Goal: Task Accomplishment & Management: Manage account settings

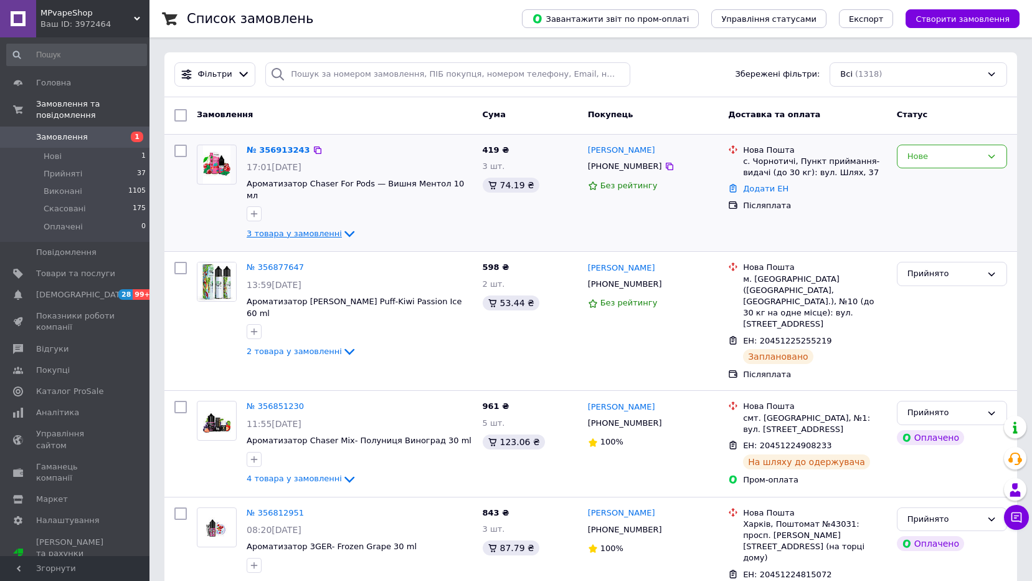
click at [326, 229] on span "3 товара у замовленні" at bounding box center [294, 233] width 95 height 9
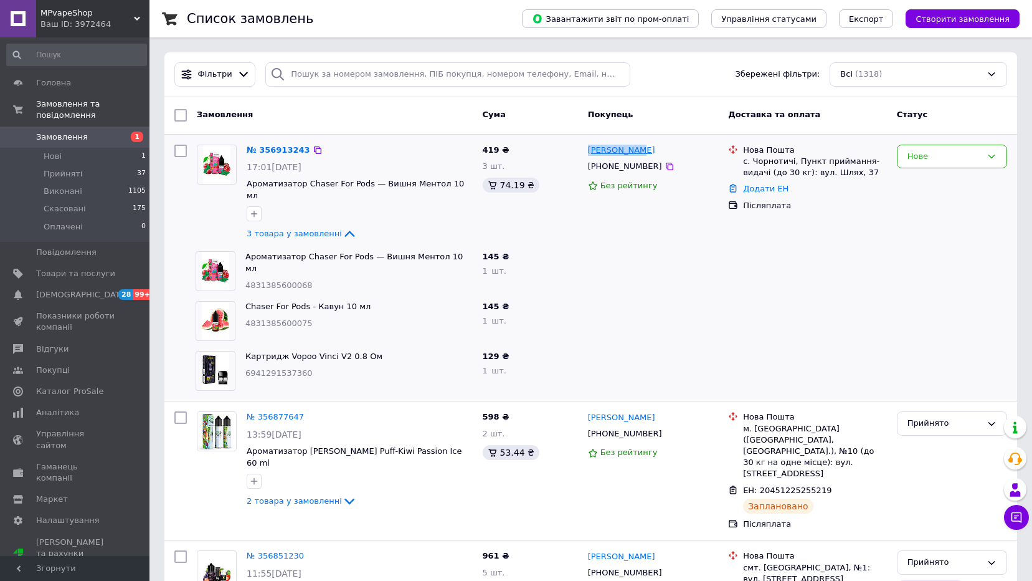
drag, startPoint x: 655, startPoint y: 149, endPoint x: 590, endPoint y: 147, distance: 65.4
click at [590, 147] on div "[PERSON_NAME]" at bounding box center [653, 150] width 133 height 14
copy link "[PERSON_NAME]"
click at [955, 153] on div "Нове" at bounding box center [945, 156] width 74 height 13
click at [943, 184] on li "Прийнято" at bounding box center [952, 182] width 109 height 23
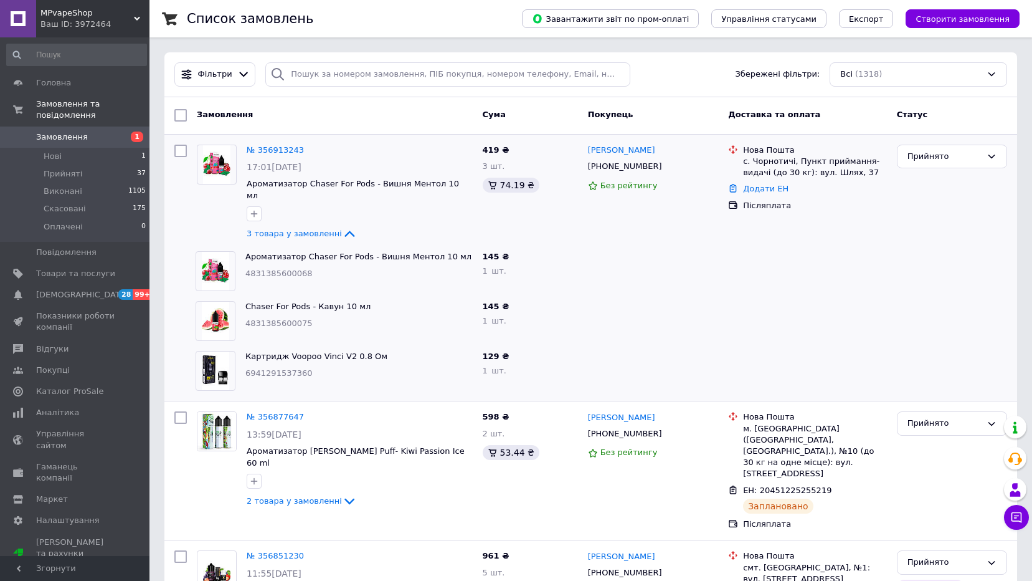
drag, startPoint x: 652, startPoint y: 168, endPoint x: 451, endPoint y: 77, distance: 220.9
click at [665, 168] on icon at bounding box center [670, 166] width 10 height 10
click at [780, 193] on link "Додати ЕН" at bounding box center [765, 188] width 45 height 9
click at [693, 245] on input "Добавить ЕН" at bounding box center [689, 238] width 167 height 25
paste input "20451225336334"
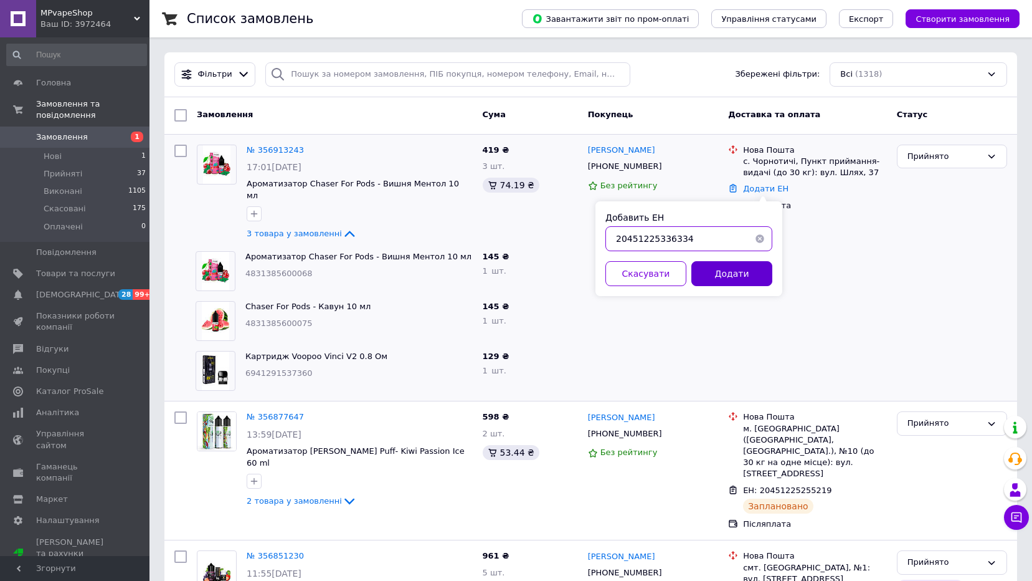
type input "20451225336334"
click at [736, 267] on button "Додати" at bounding box center [732, 273] width 81 height 25
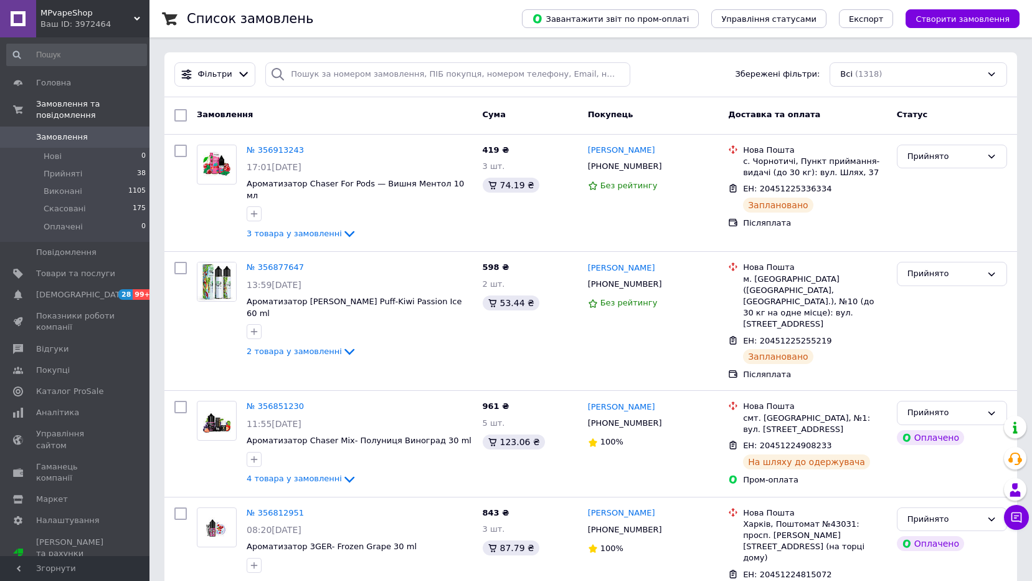
click at [64, 131] on span "Замовлення" at bounding box center [62, 136] width 52 height 11
click at [93, 131] on span "Замовлення" at bounding box center [75, 136] width 79 height 11
